Goal: Task Accomplishment & Management: Use online tool/utility

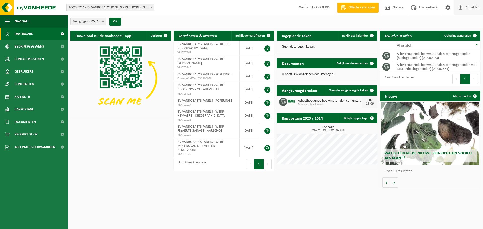
click at [476, 6] on span "Afmelden" at bounding box center [472, 7] width 16 height 15
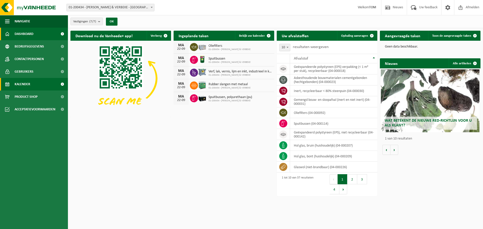
click at [31, 82] on link "Kalender" at bounding box center [34, 84] width 68 height 13
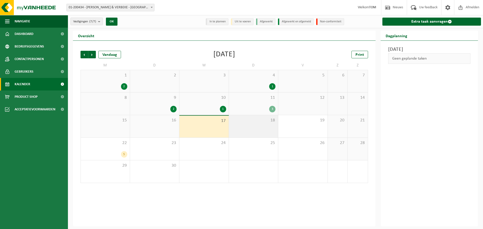
click at [242, 118] on span "18" at bounding box center [253, 121] width 44 height 6
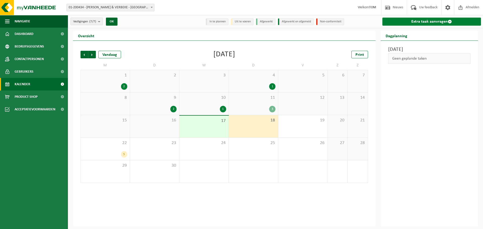
click at [407, 24] on link "Extra taak aanvragen" at bounding box center [431, 22] width 99 height 8
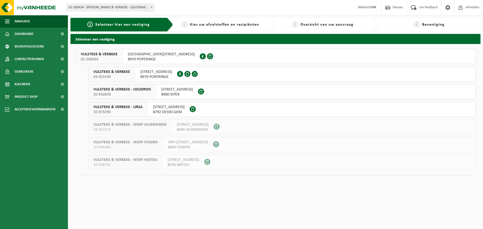
click at [121, 105] on span "VULSTEKE & VERBEKE - URSA" at bounding box center [117, 107] width 49 height 5
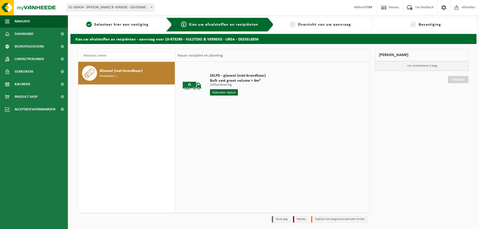
click at [119, 74] on div "Glaswol (niet-brandbaar) Recipiënten: 1" at bounding box center [137, 73] width 74 height 15
click at [219, 92] on input "text" at bounding box center [224, 92] width 28 height 6
click at [241, 136] on div "18" at bounding box center [241, 137] width 9 height 8
type input "Van [DATE]"
click at [223, 112] on button "In winkelmand" at bounding box center [225, 111] width 28 height 8
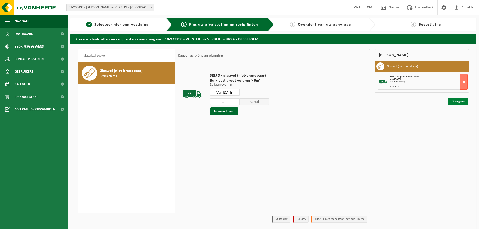
click at [453, 104] on link "Doorgaan" at bounding box center [458, 101] width 21 height 7
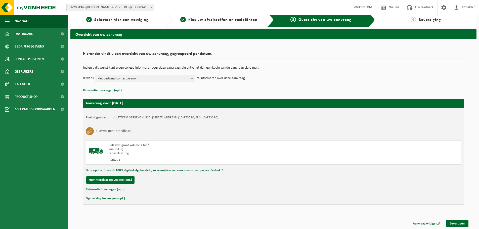
scroll to position [6, 0]
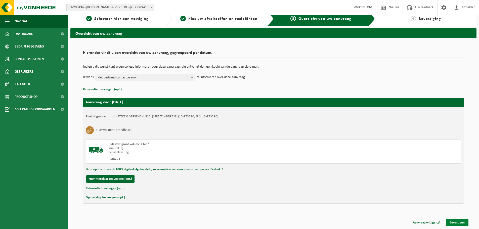
click at [454, 222] on link "Bevestigen" at bounding box center [457, 222] width 23 height 7
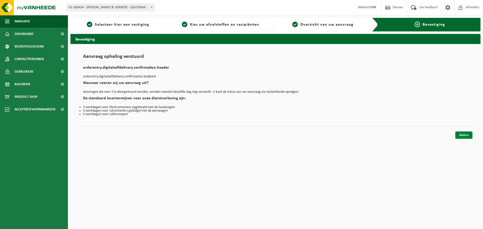
click at [462, 137] on link "Sluiten" at bounding box center [463, 135] width 17 height 7
